Goal: Check status

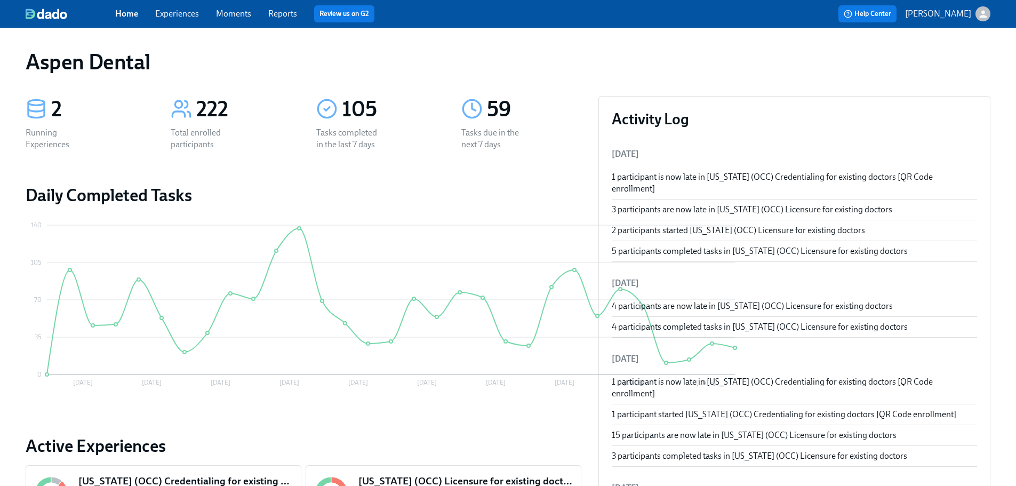
click at [282, 14] on link "Reports" at bounding box center [282, 14] width 29 height 10
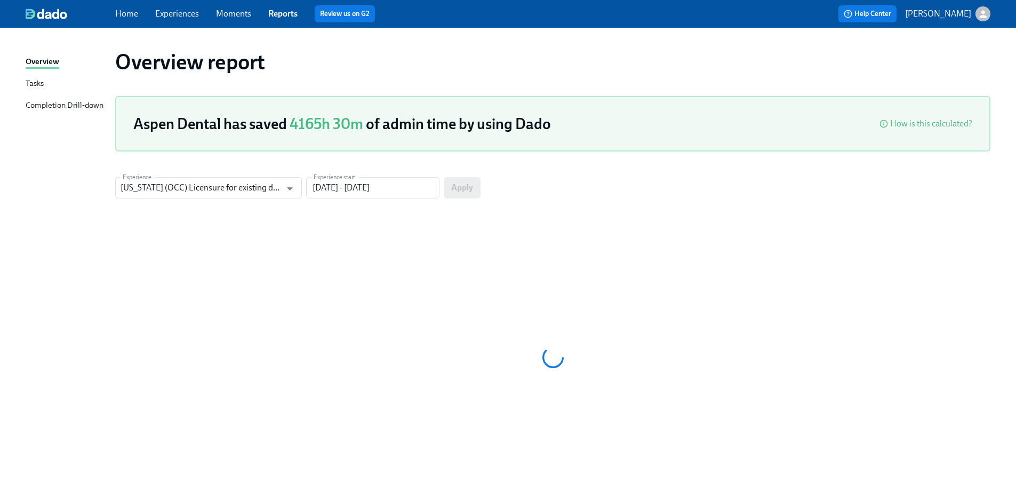
click at [75, 106] on div "Completion Drill-down" at bounding box center [65, 105] width 78 height 13
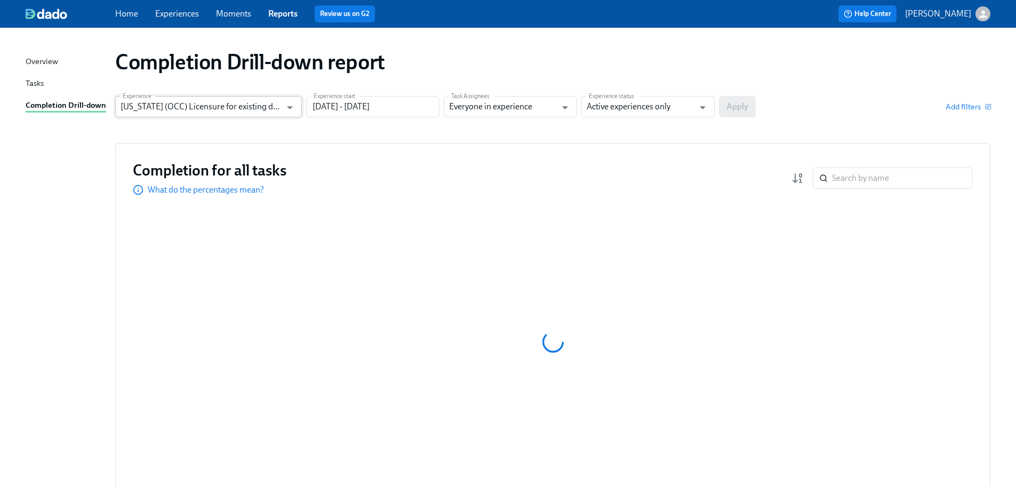
click at [258, 114] on input "[US_STATE] (OCC) Licensure for existing doctors" at bounding box center [201, 106] width 161 height 21
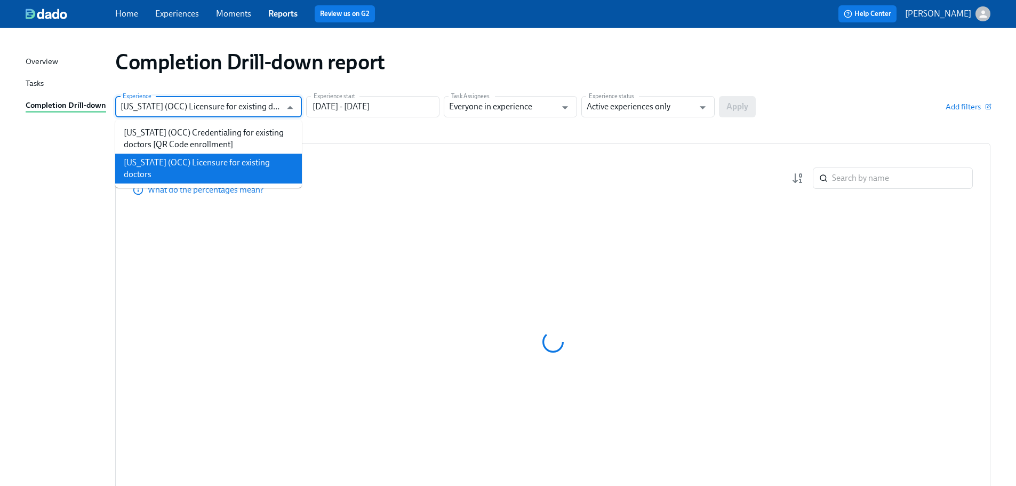
click at [253, 156] on li "[US_STATE] (OCC) Licensure for existing doctors" at bounding box center [208, 169] width 187 height 30
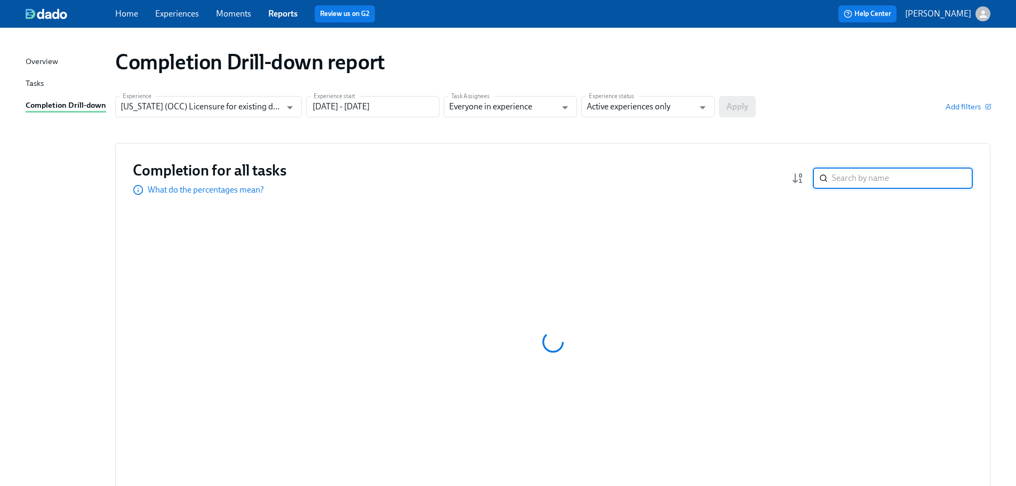
click at [867, 177] on input "search" at bounding box center [902, 178] width 141 height 21
click at [868, 180] on input "search" at bounding box center [902, 178] width 141 height 21
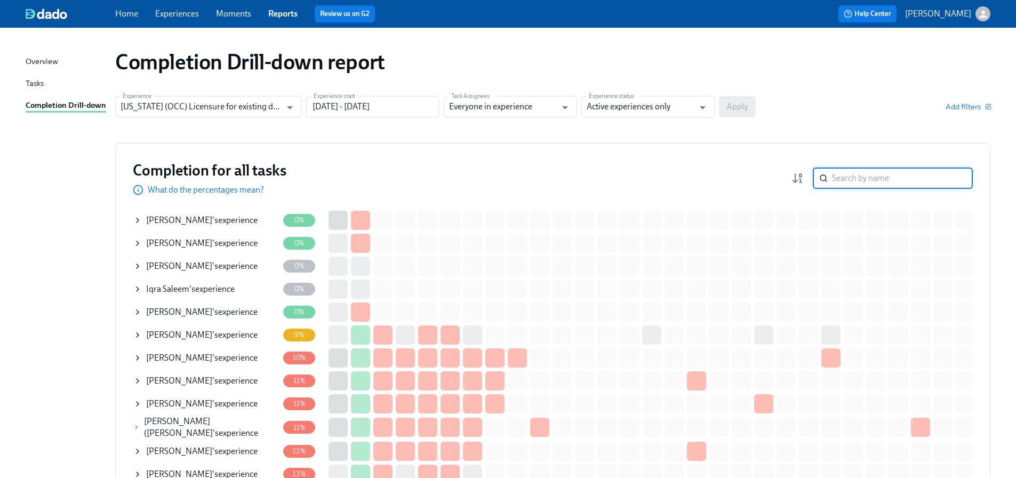
click at [868, 180] on input "search" at bounding box center [902, 178] width 141 height 21
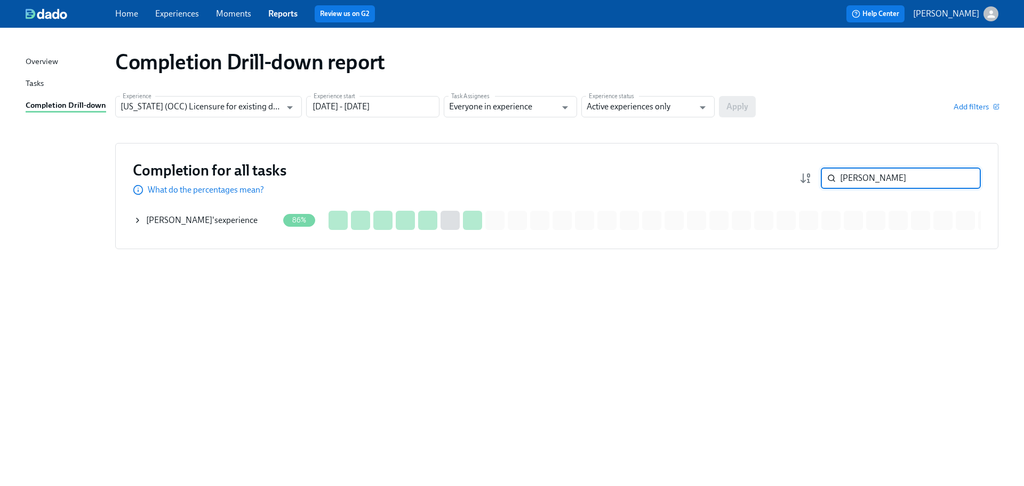
type input "[PERSON_NAME]"
click at [244, 221] on div "[PERSON_NAME] 's experience" at bounding box center [205, 220] width 145 height 21
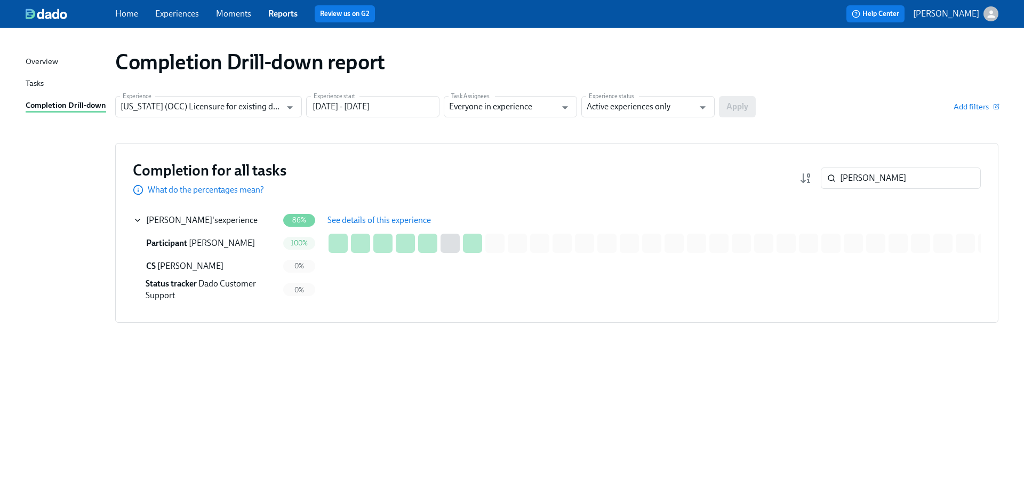
click at [391, 210] on button "See details of this experience" at bounding box center [379, 220] width 118 height 21
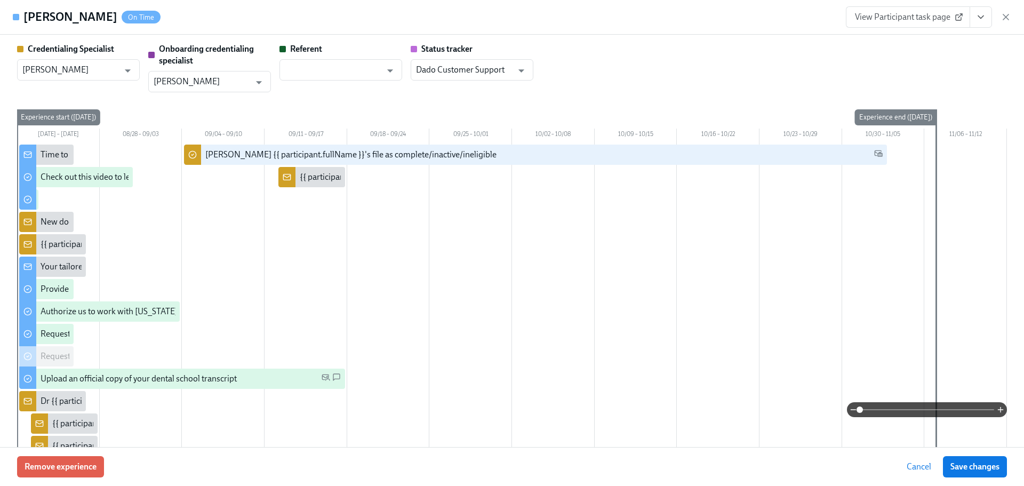
click at [896, 13] on span "View Participant task page" at bounding box center [908, 17] width 106 height 11
click at [907, 18] on span "View Participant task page" at bounding box center [908, 17] width 106 height 11
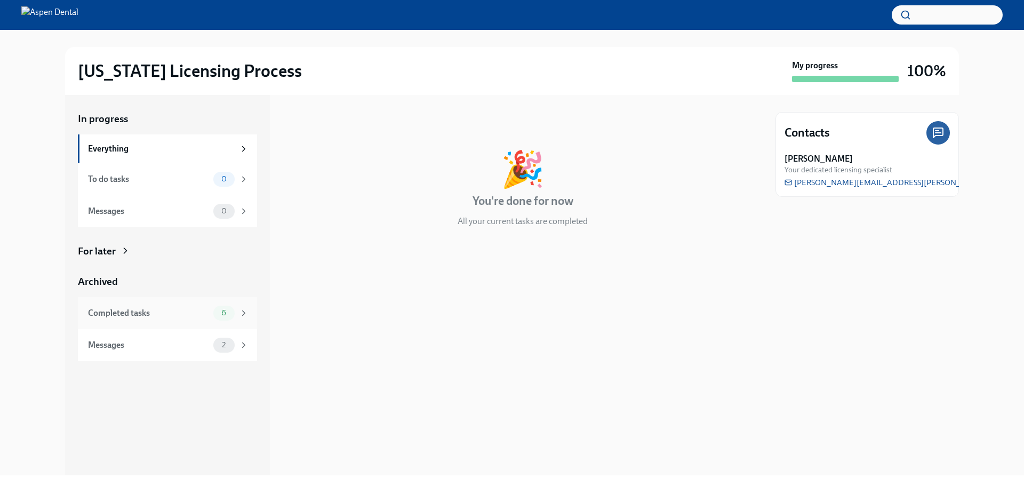
click at [172, 313] on div "Completed tasks" at bounding box center [148, 313] width 121 height 12
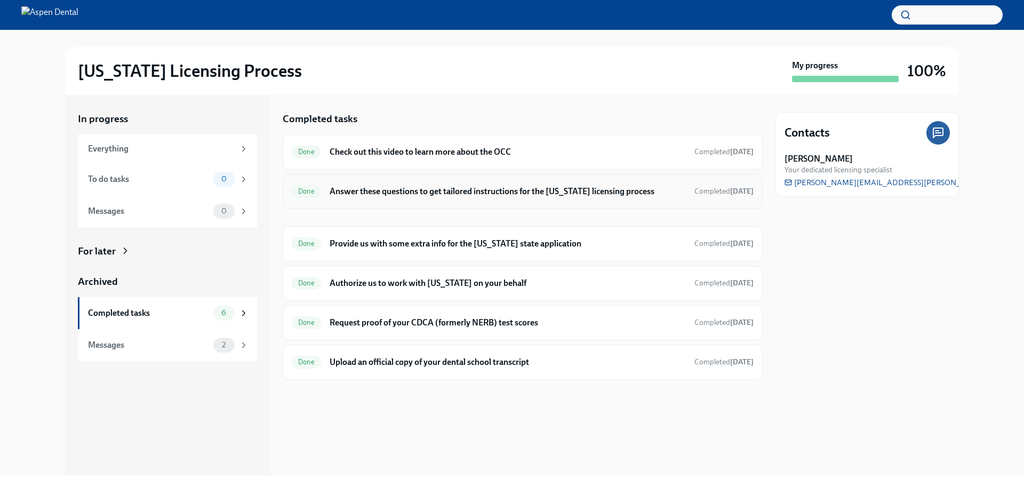
click at [452, 191] on h6 "Answer these questions to get tailored instructions for the [US_STATE] licensin…" at bounding box center [508, 192] width 356 height 12
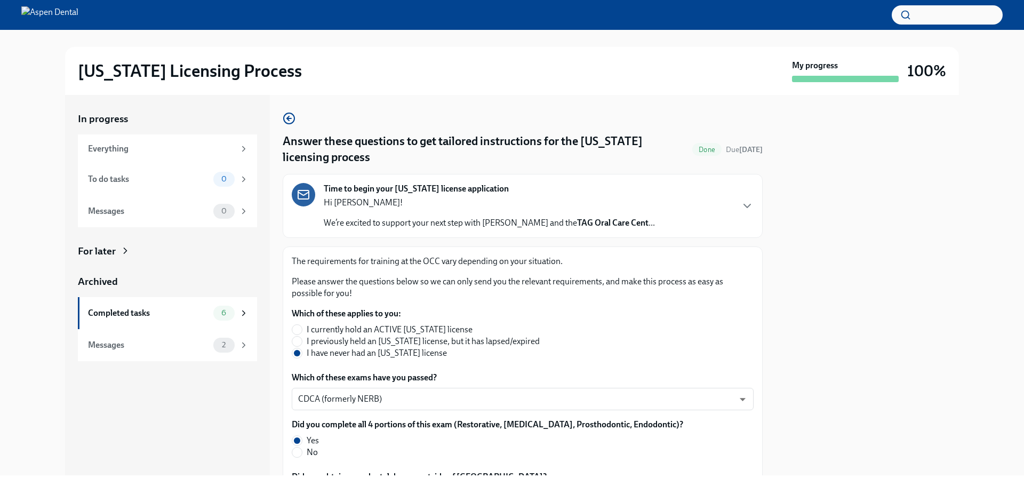
click at [971, 251] on div "In progress Everything To do tasks 0 Messages 0 For later Archived Completed ta…" at bounding box center [512, 285] width 990 height 380
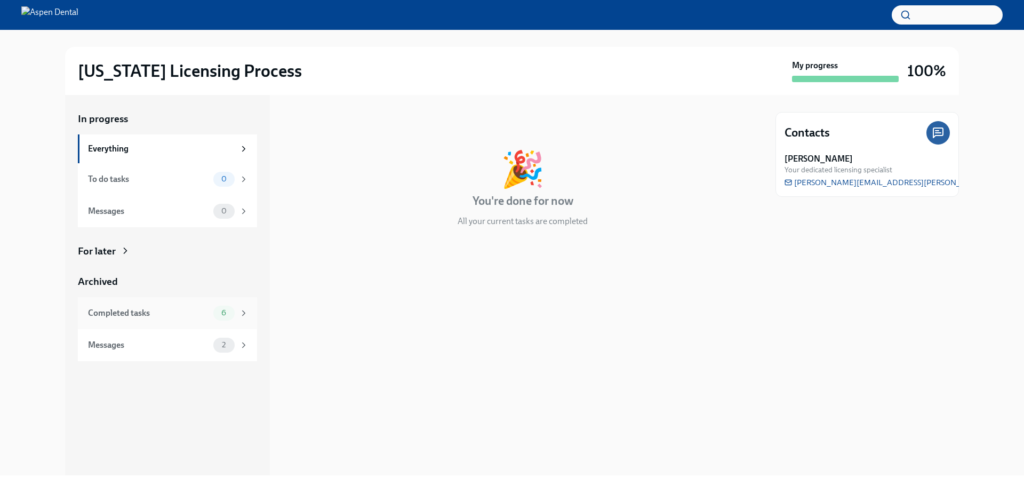
click at [165, 303] on div "Completed tasks 6" at bounding box center [167, 313] width 179 height 32
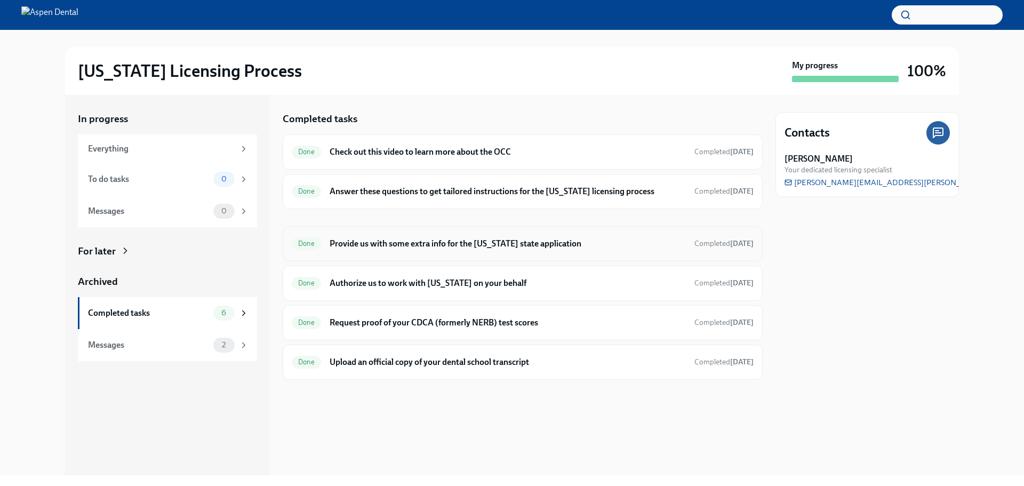
click at [396, 241] on h6 "Provide us with some extra info for the [US_STATE] state application" at bounding box center [508, 244] width 356 height 12
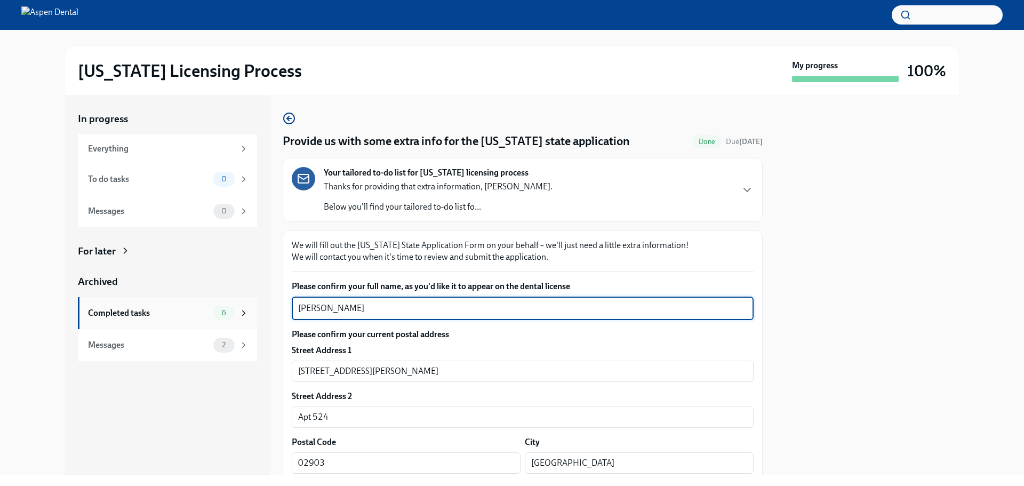
drag, startPoint x: 300, startPoint y: 307, endPoint x: 249, endPoint y: 306, distance: 51.2
click at [249, 306] on div "In progress Everything To do tasks 0 Messages 0 For later Archived Completed ta…" at bounding box center [512, 285] width 894 height 380
